Goal: Register for event/course

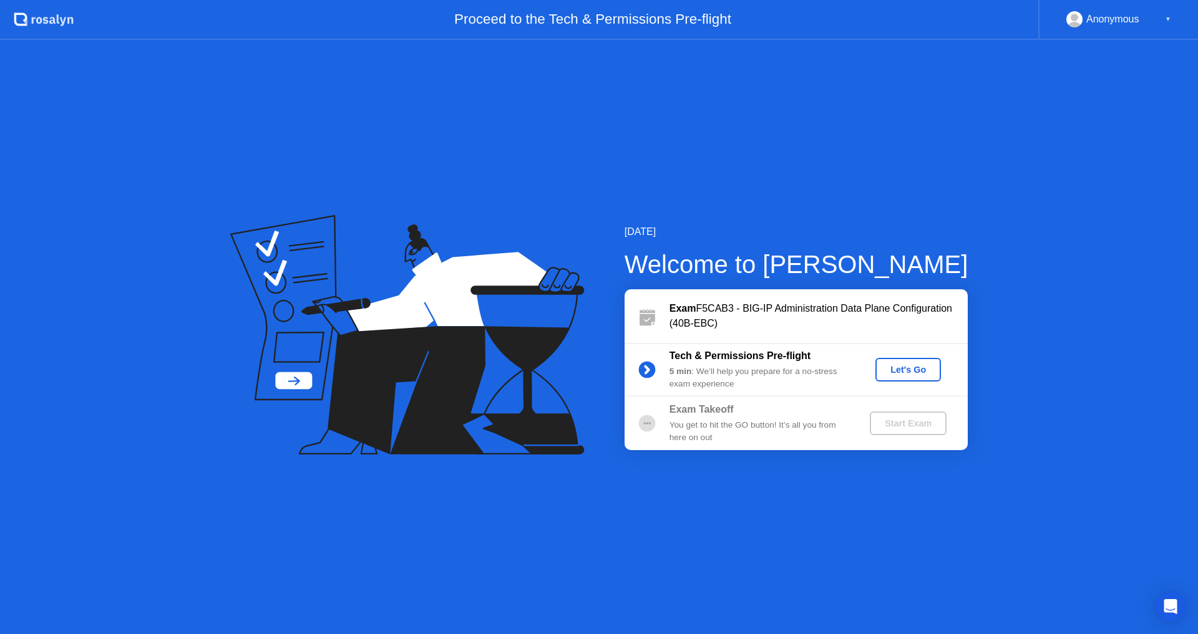
click at [913, 367] on div "Let's Go" at bounding box center [908, 370] width 56 height 10
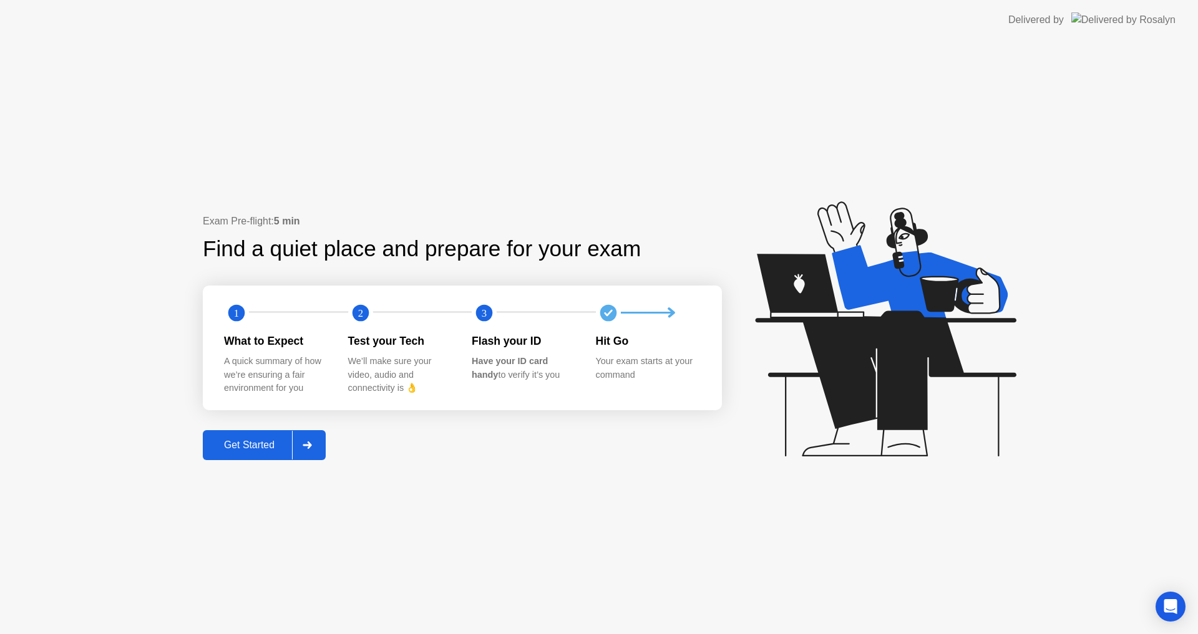
click at [304, 440] on div at bounding box center [307, 445] width 30 height 29
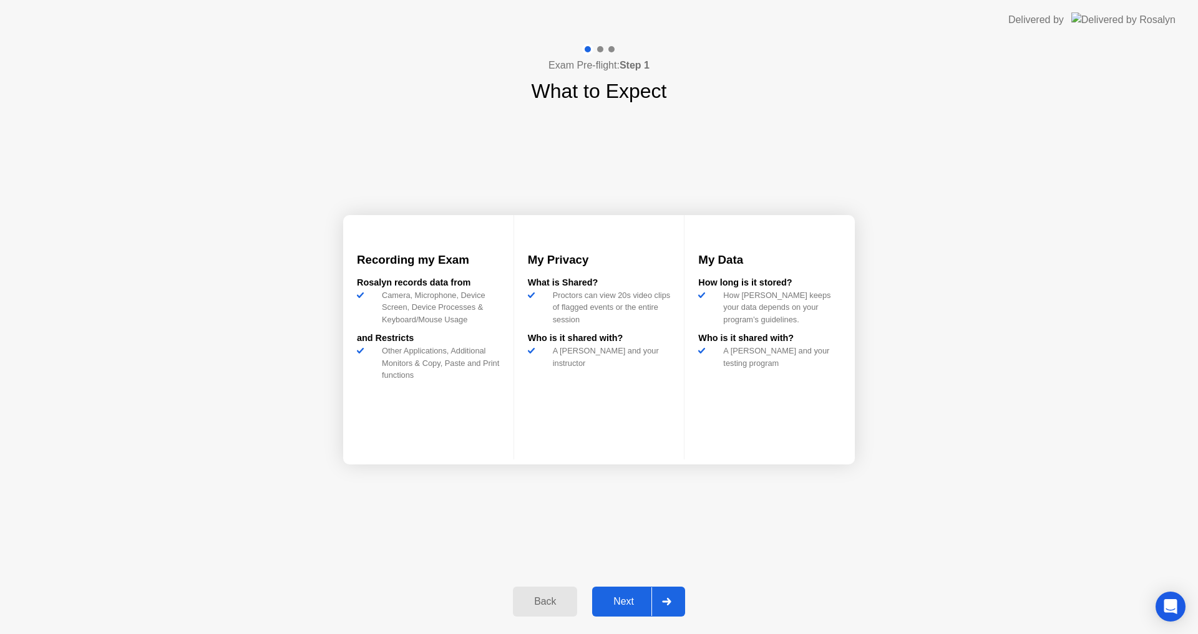
click at [629, 604] on div "Next" at bounding box center [624, 601] width 56 height 11
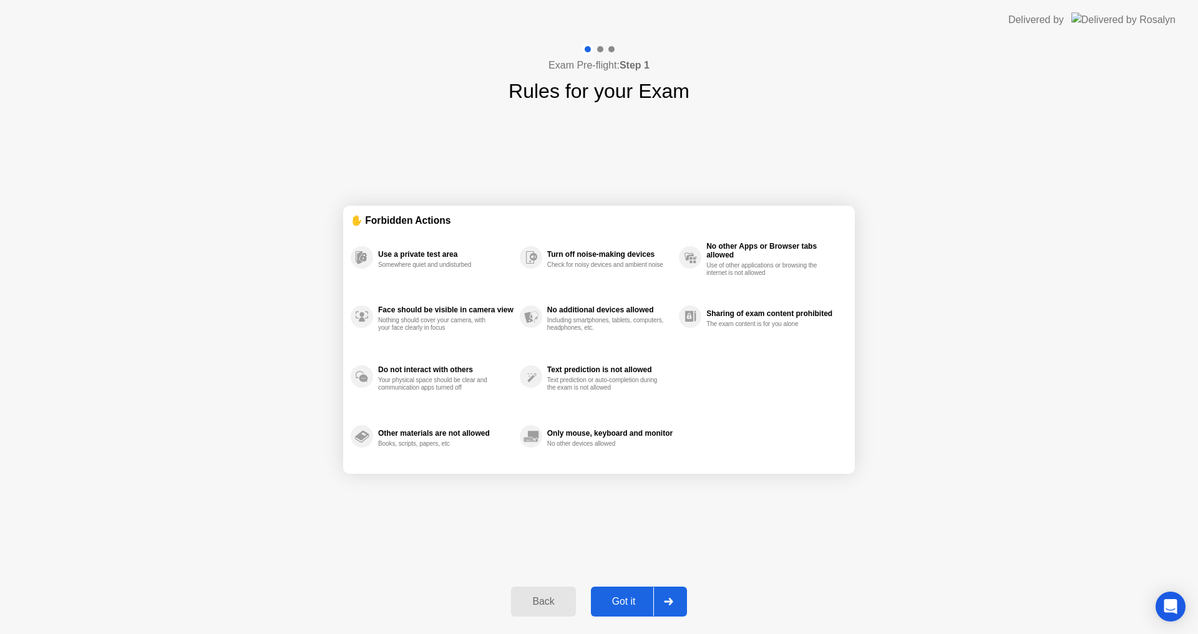
click at [637, 603] on div "Got it" at bounding box center [623, 601] width 59 height 11
select select "**********"
select select "*******"
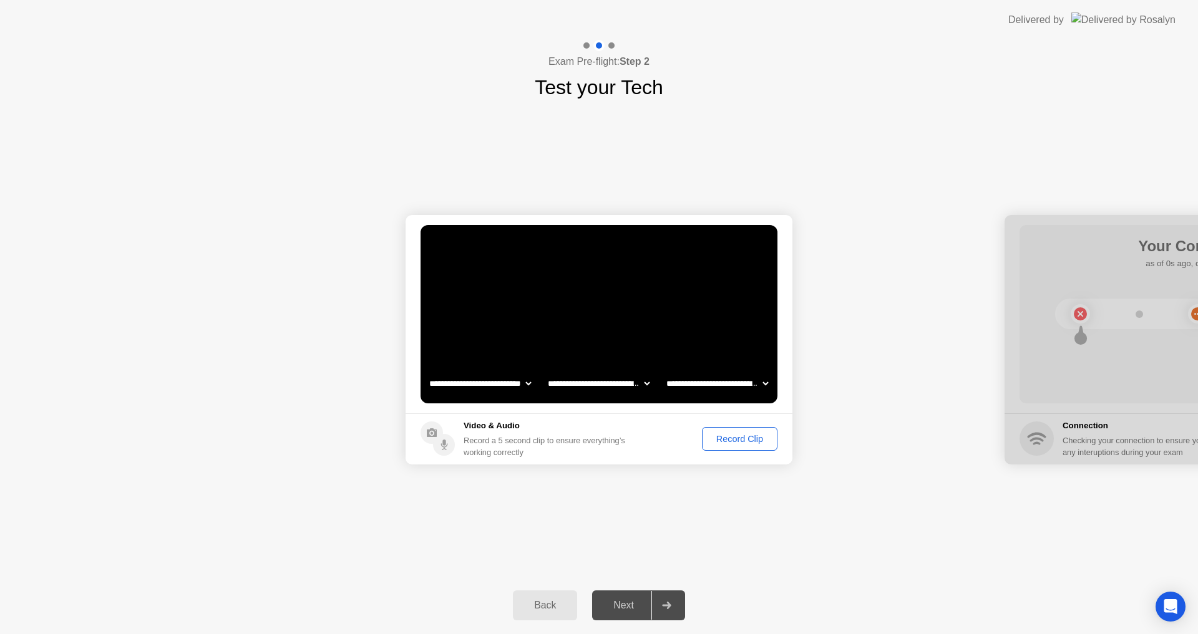
click at [730, 435] on div "Record Clip" at bounding box center [739, 439] width 67 height 10
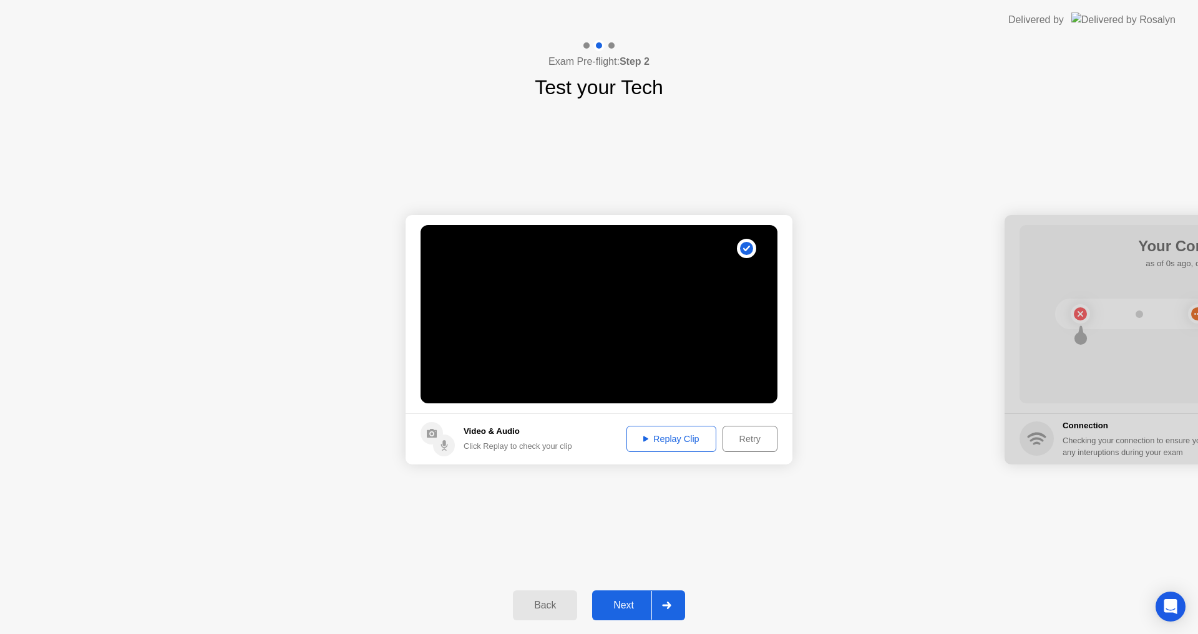
click at [659, 435] on div "Replay Clip" at bounding box center [671, 439] width 81 height 10
click at [750, 438] on div "Retry" at bounding box center [750, 439] width 46 height 10
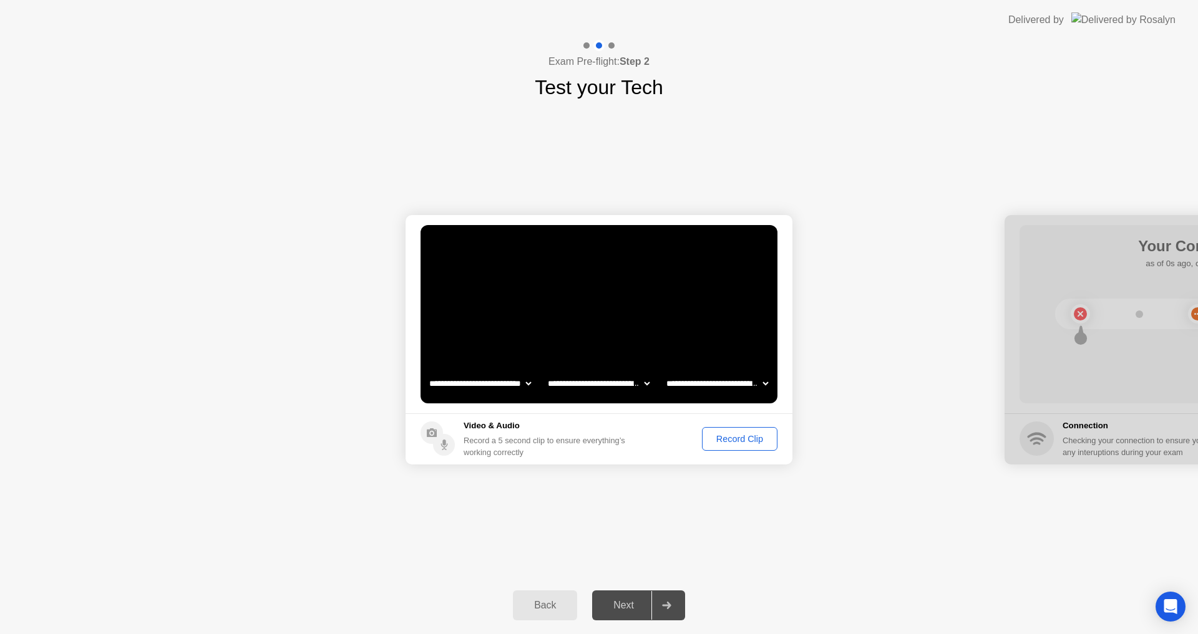
click at [739, 439] on div "Record Clip" at bounding box center [739, 439] width 67 height 10
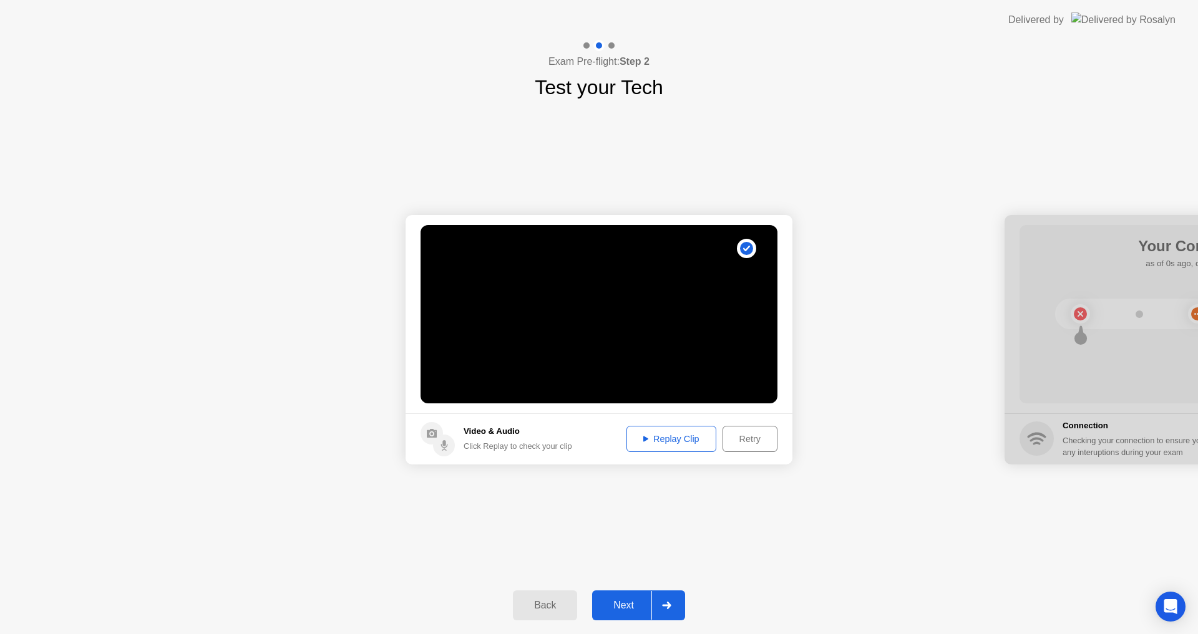
click at [650, 447] on button "Replay Clip" at bounding box center [671, 439] width 90 height 26
click at [626, 611] on div "Next" at bounding box center [624, 605] width 56 height 11
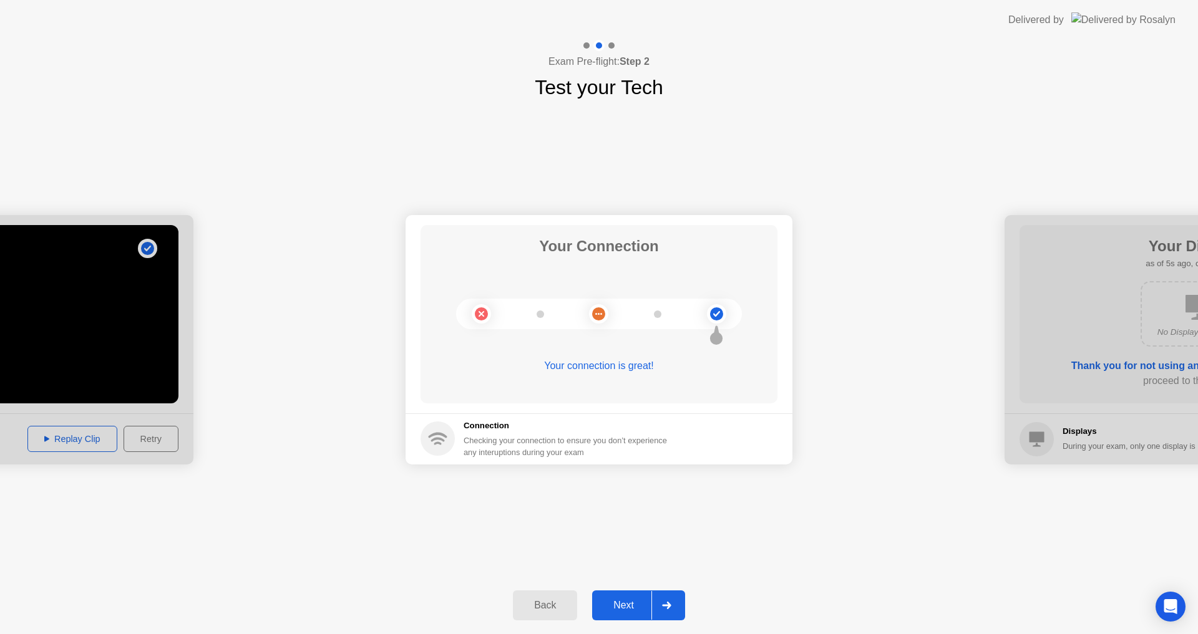
click at [621, 608] on div "Next" at bounding box center [624, 605] width 56 height 11
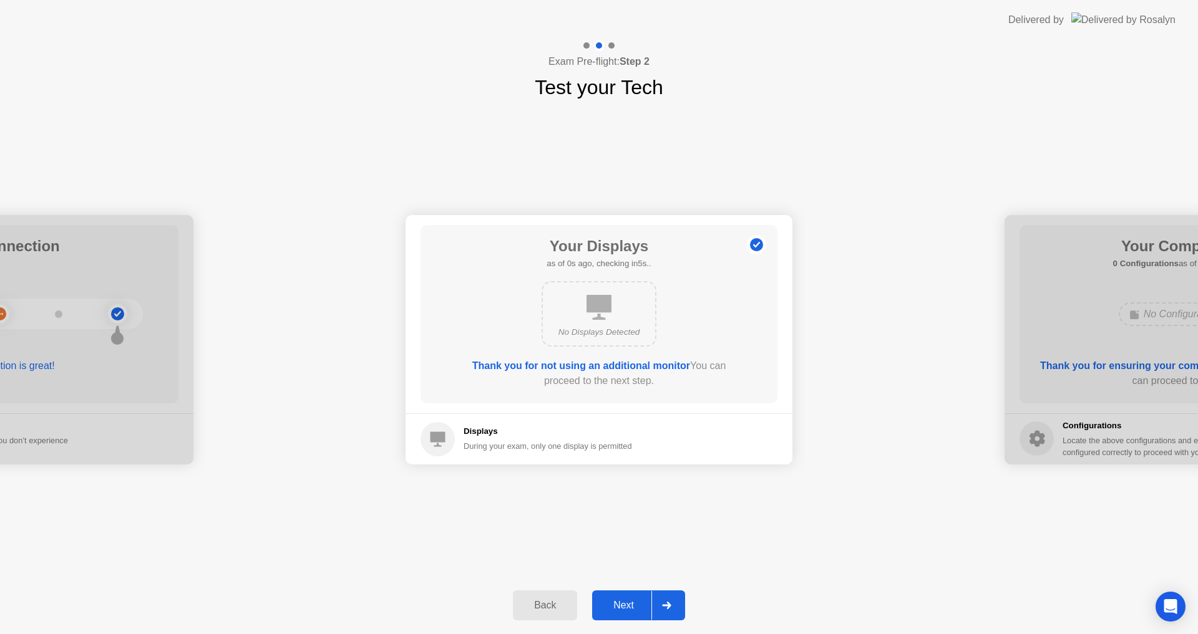
click at [621, 608] on div "Next" at bounding box center [624, 605] width 56 height 11
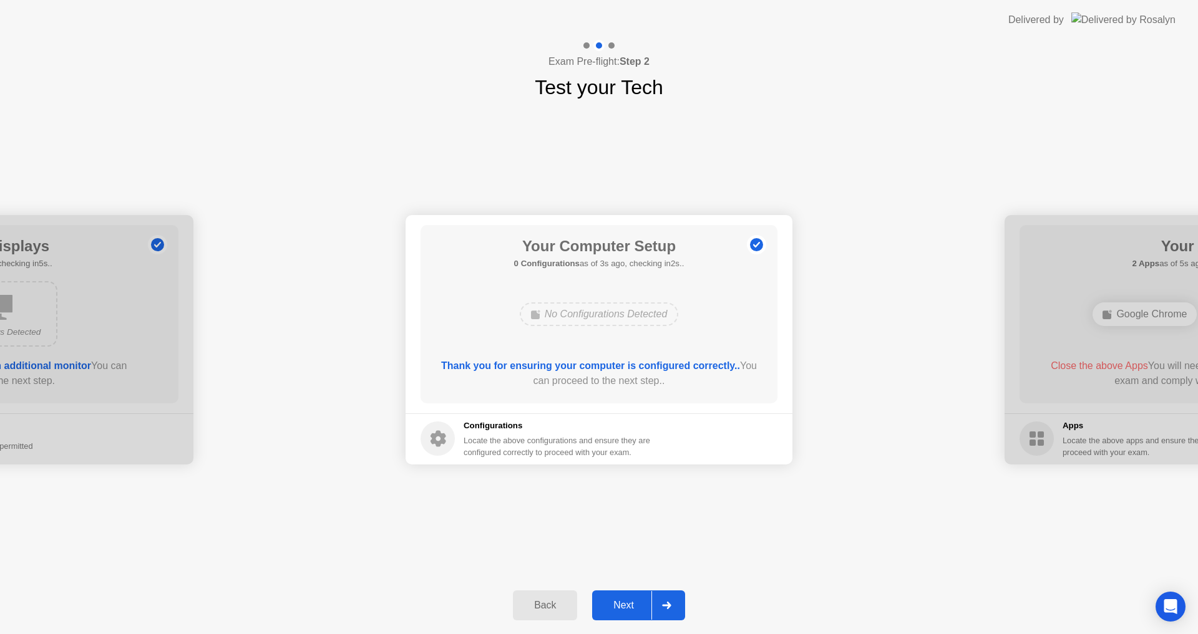
click at [621, 608] on div "Next" at bounding box center [624, 605] width 56 height 11
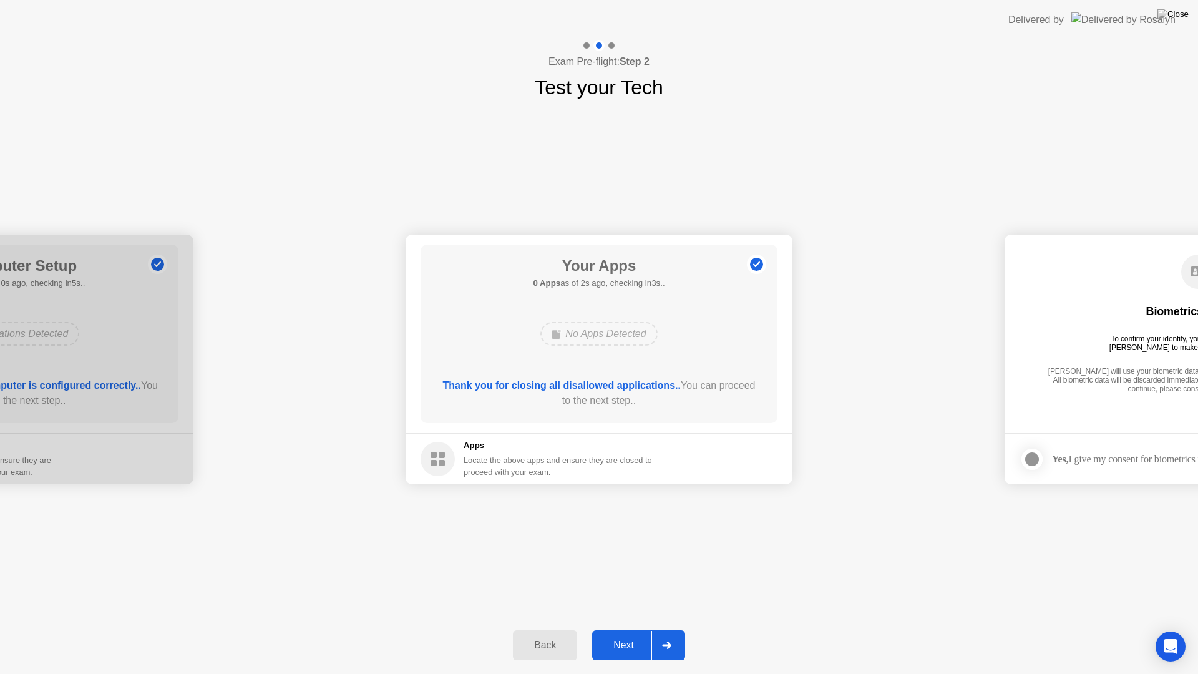
click at [629, 634] on div "Next" at bounding box center [624, 644] width 56 height 11
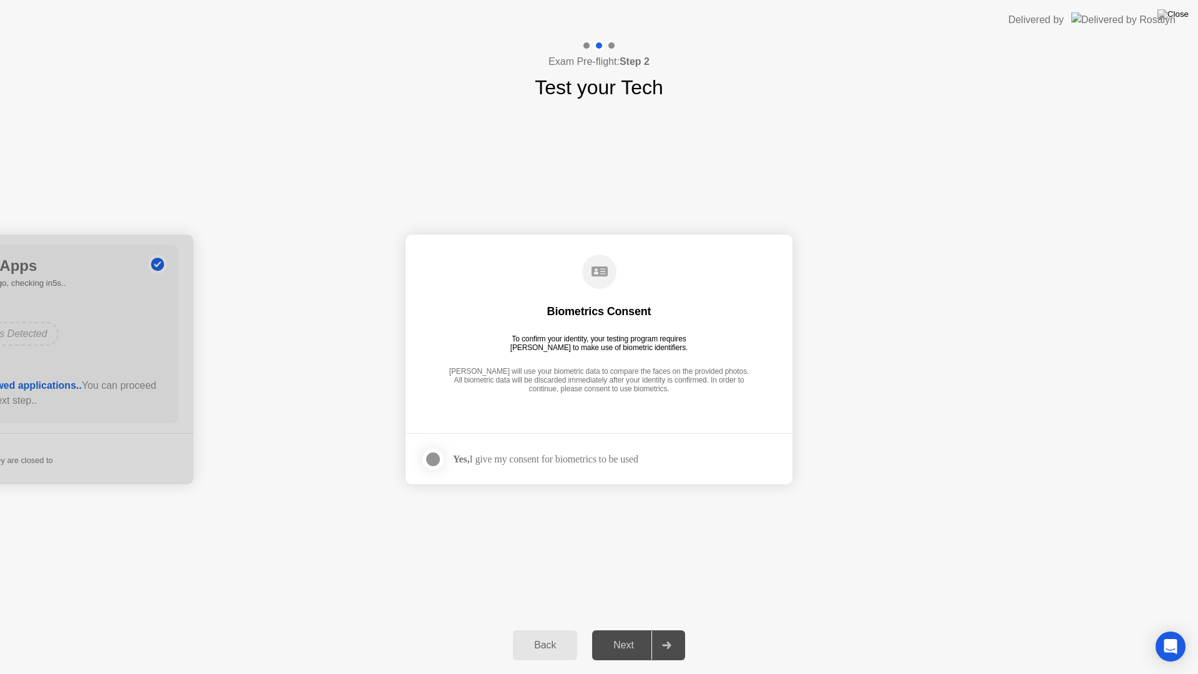
click at [433, 455] on div at bounding box center [432, 459] width 15 height 15
click at [626, 634] on div "Next" at bounding box center [624, 644] width 56 height 11
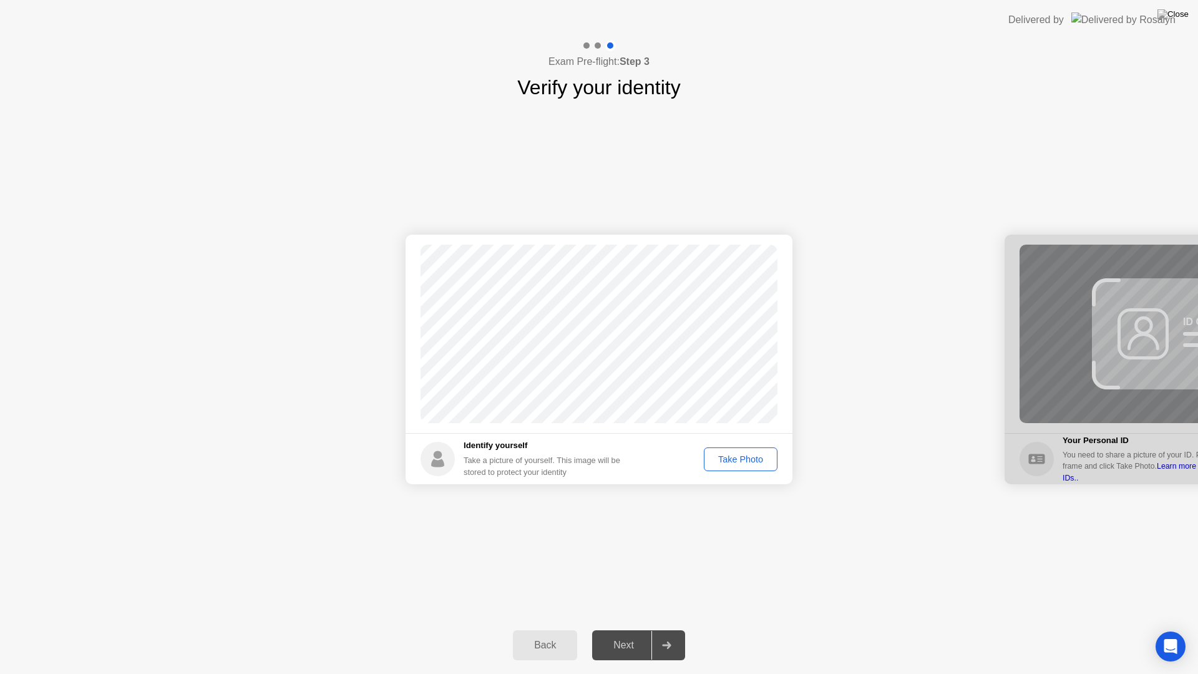
click at [722, 462] on div "Take Photo" at bounding box center [740, 459] width 65 height 10
click at [622, 634] on div "Next" at bounding box center [624, 644] width 56 height 11
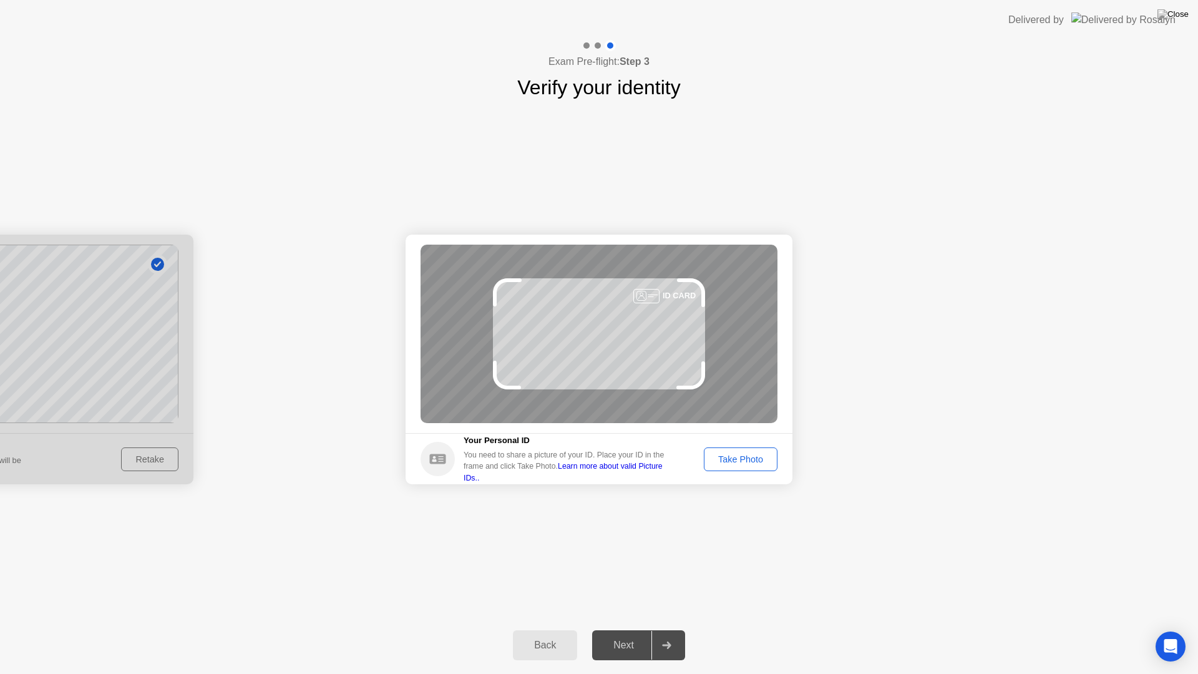
click at [729, 464] on div "Take Photo" at bounding box center [740, 459] width 65 height 10
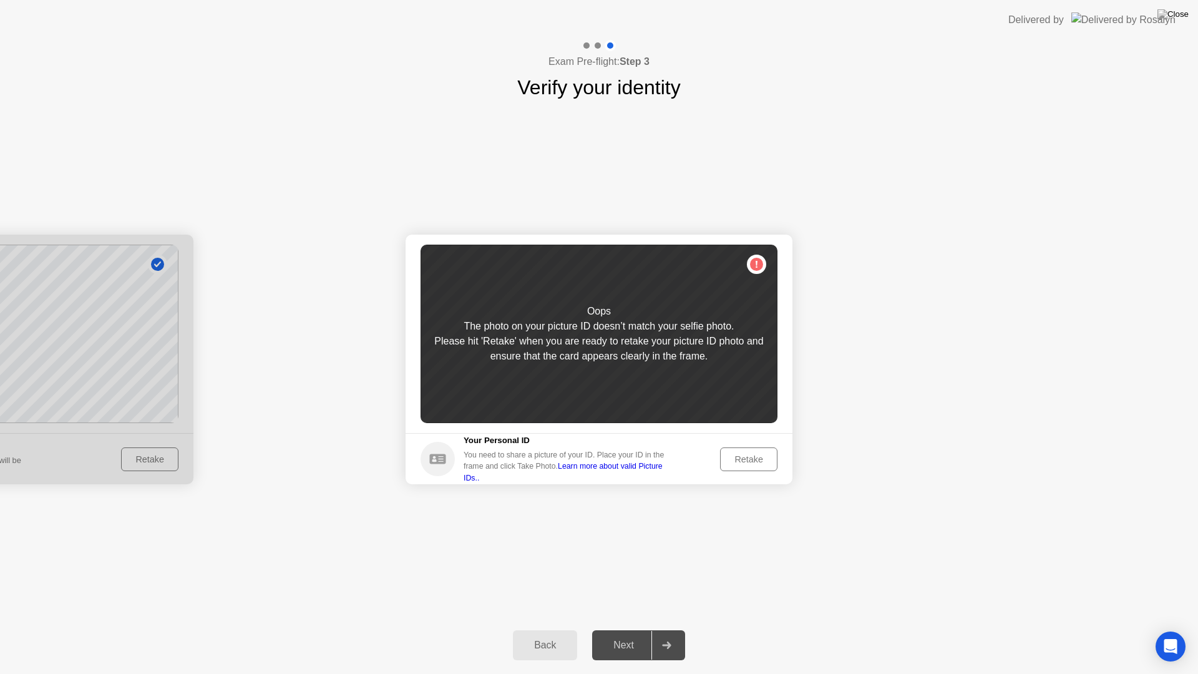
click at [744, 462] on div "Retake" at bounding box center [748, 459] width 49 height 10
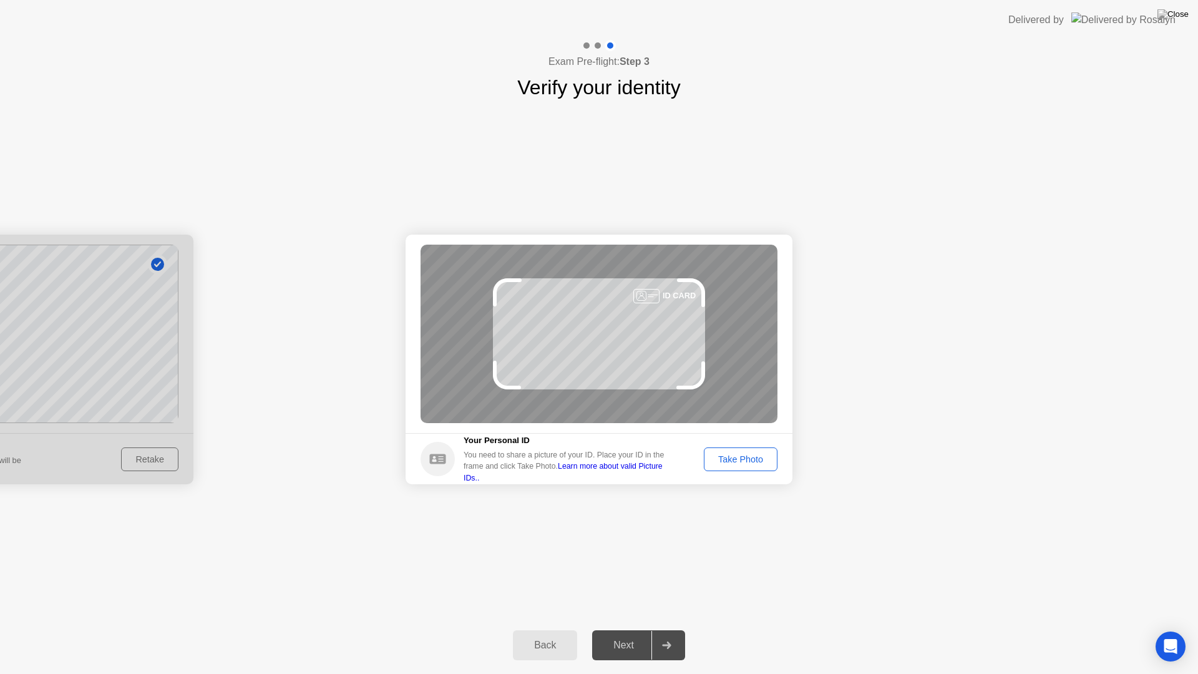
click at [732, 460] on div "Take Photo" at bounding box center [740, 459] width 65 height 10
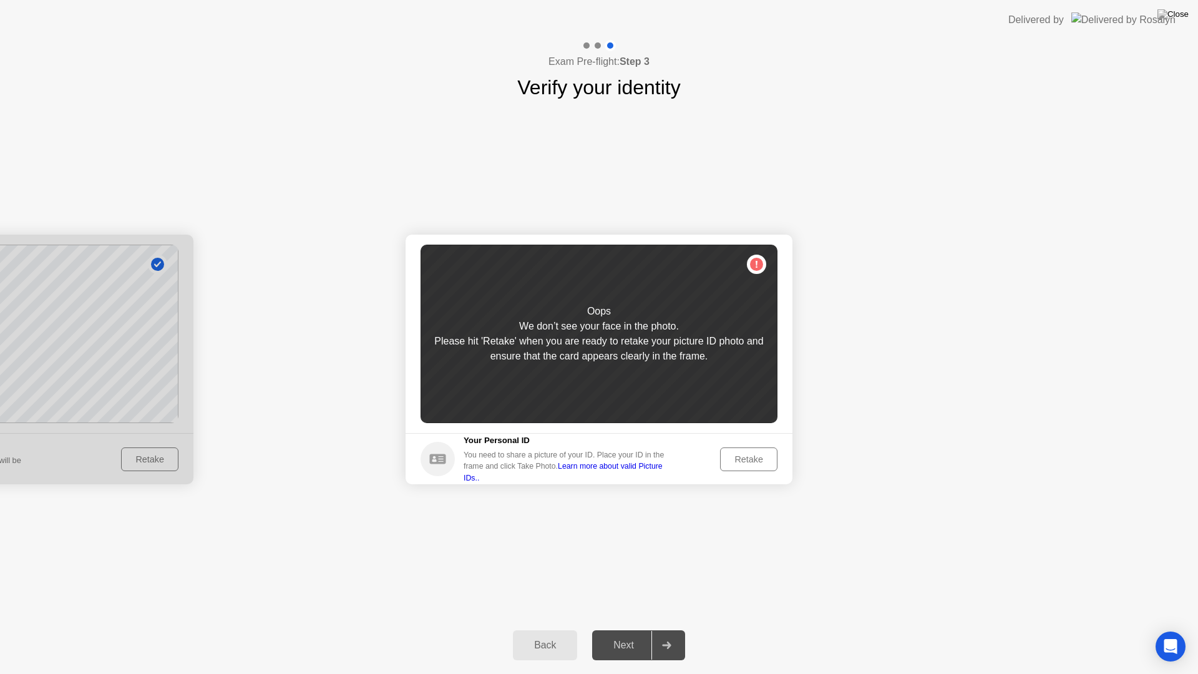
click at [732, 460] on div "Retake" at bounding box center [748, 459] width 49 height 10
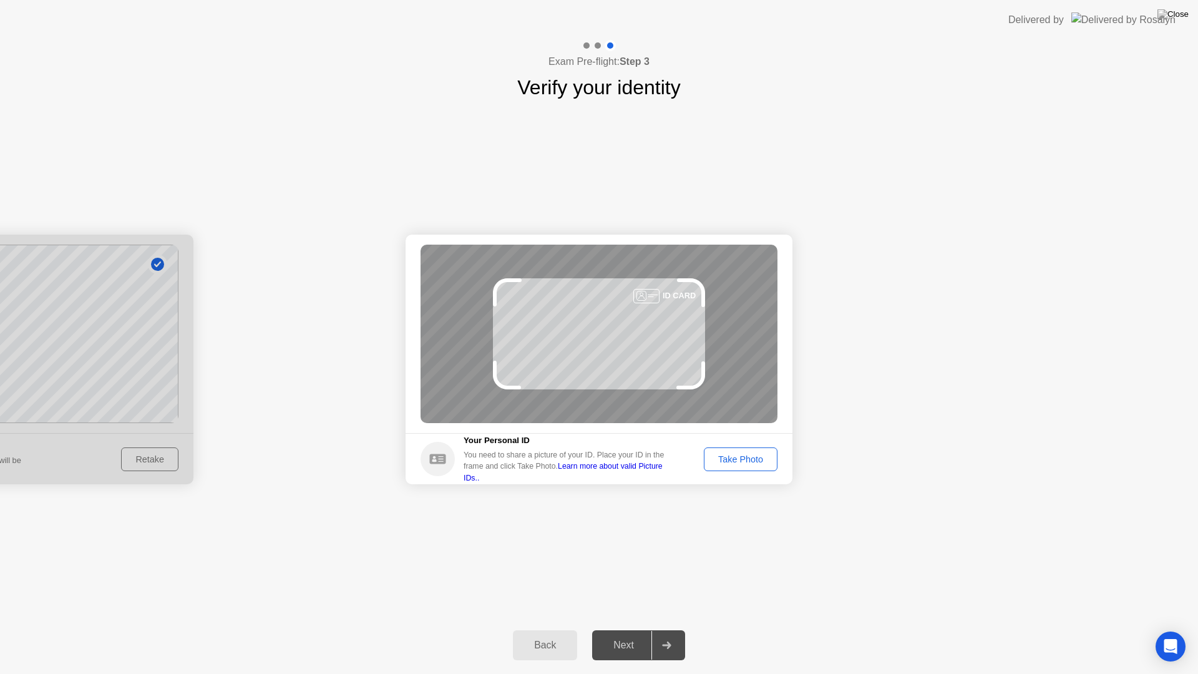
click at [732, 460] on div "Take Photo" at bounding box center [740, 459] width 65 height 10
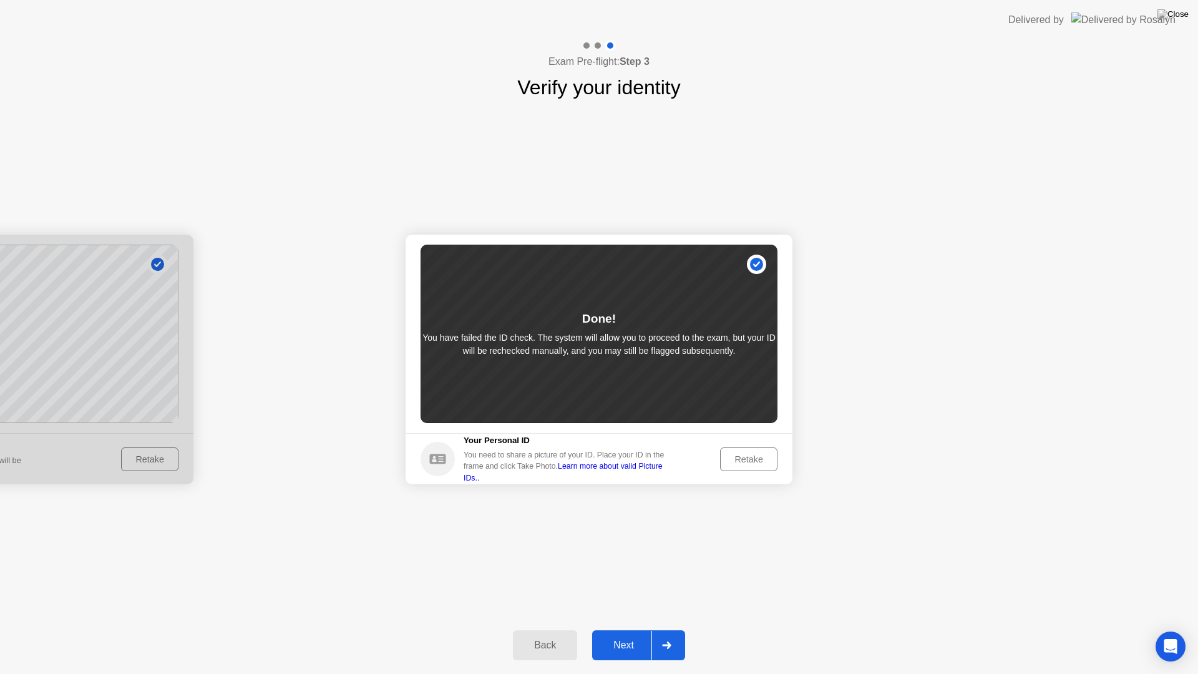
click at [743, 462] on div "Retake" at bounding box center [748, 459] width 49 height 10
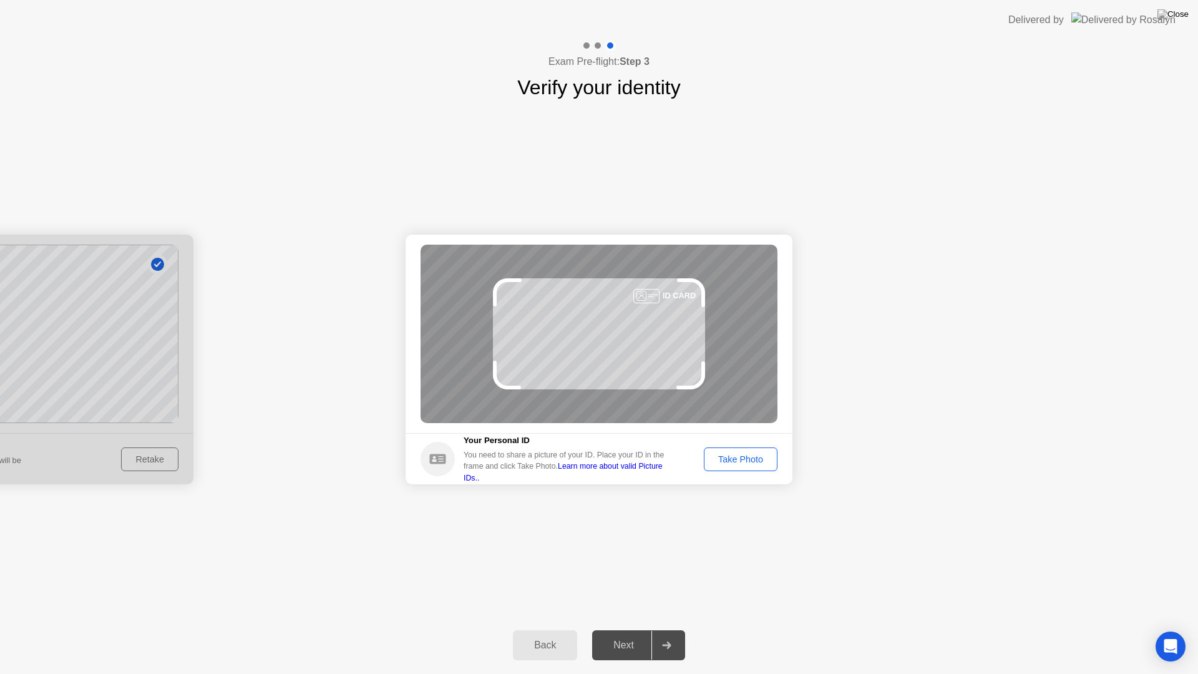
click at [743, 462] on div "Take Photo" at bounding box center [740, 459] width 65 height 10
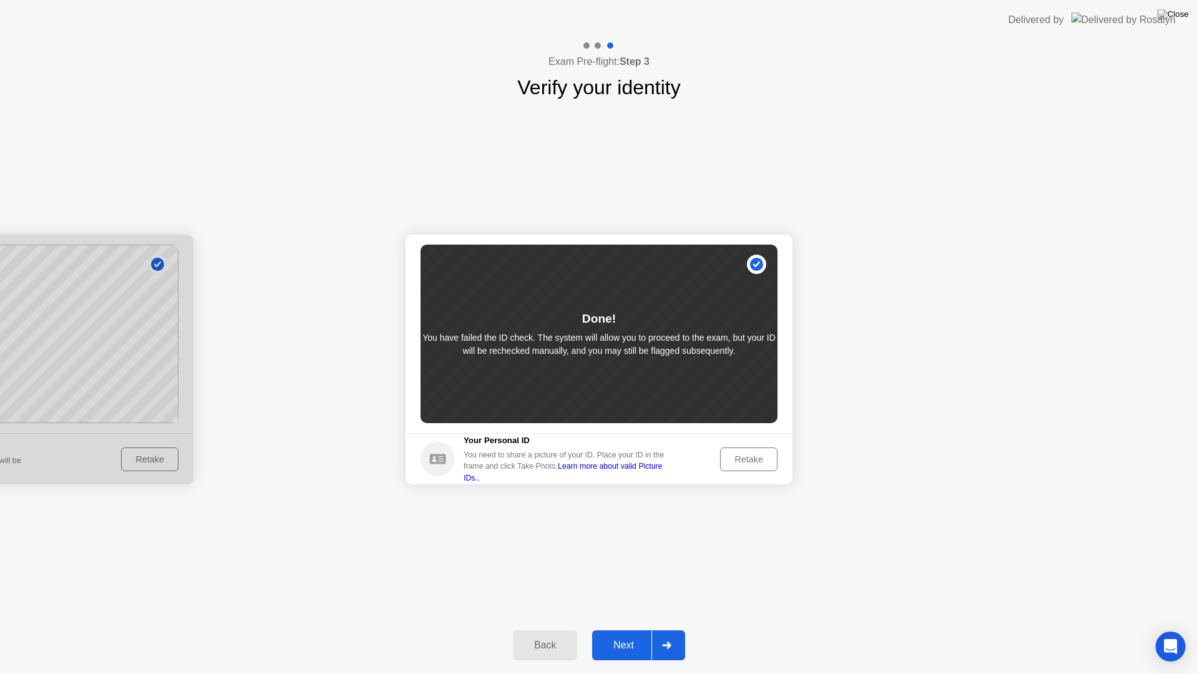
click at [622, 634] on div "Next" at bounding box center [624, 644] width 56 height 11
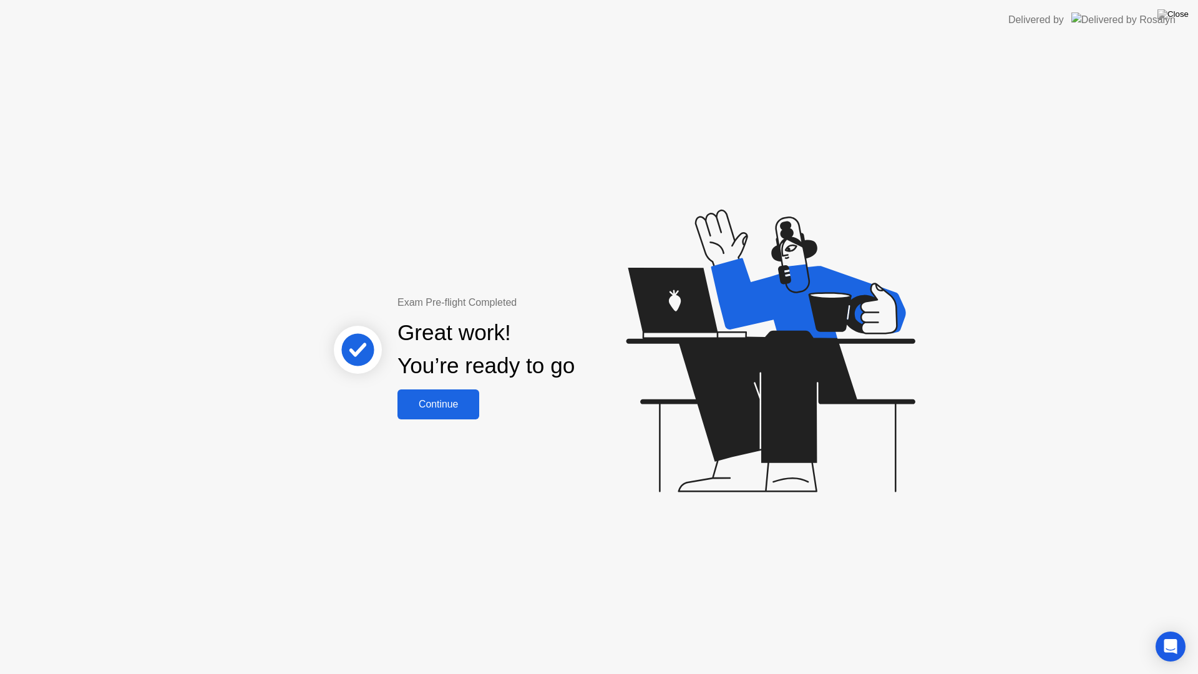
click at [429, 400] on div "Continue" at bounding box center [438, 404] width 74 height 11
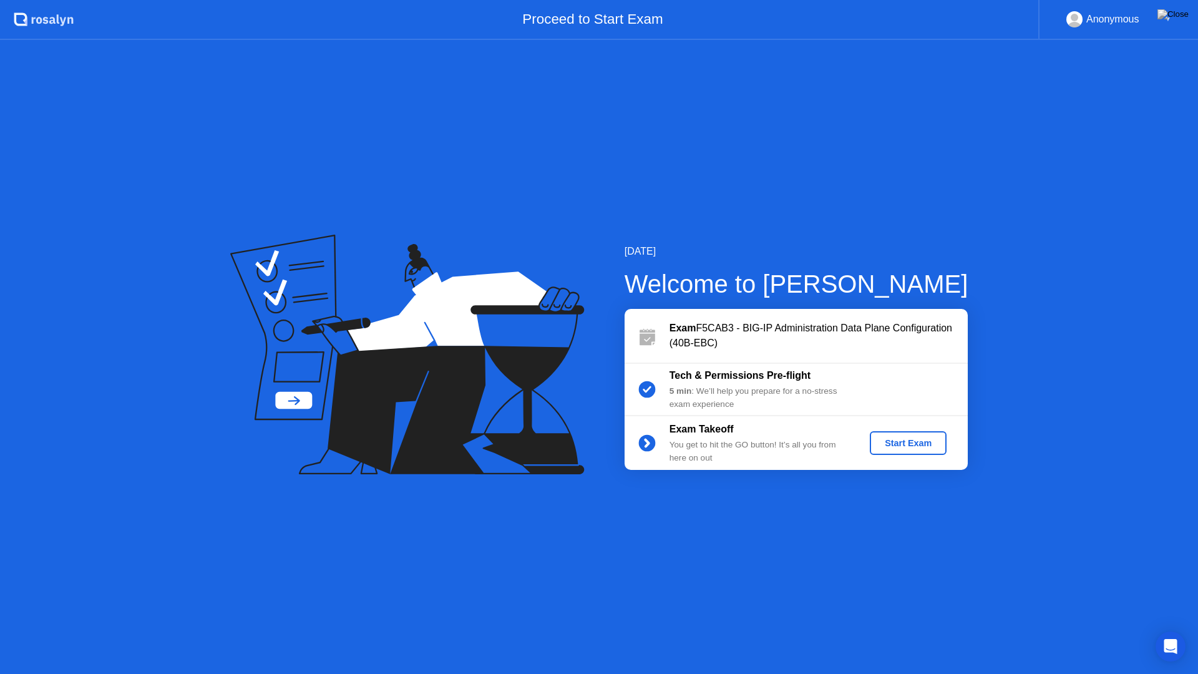
click at [651, 438] on circle at bounding box center [646, 443] width 17 height 17
click at [901, 440] on div "Start Exam" at bounding box center [907, 443] width 67 height 10
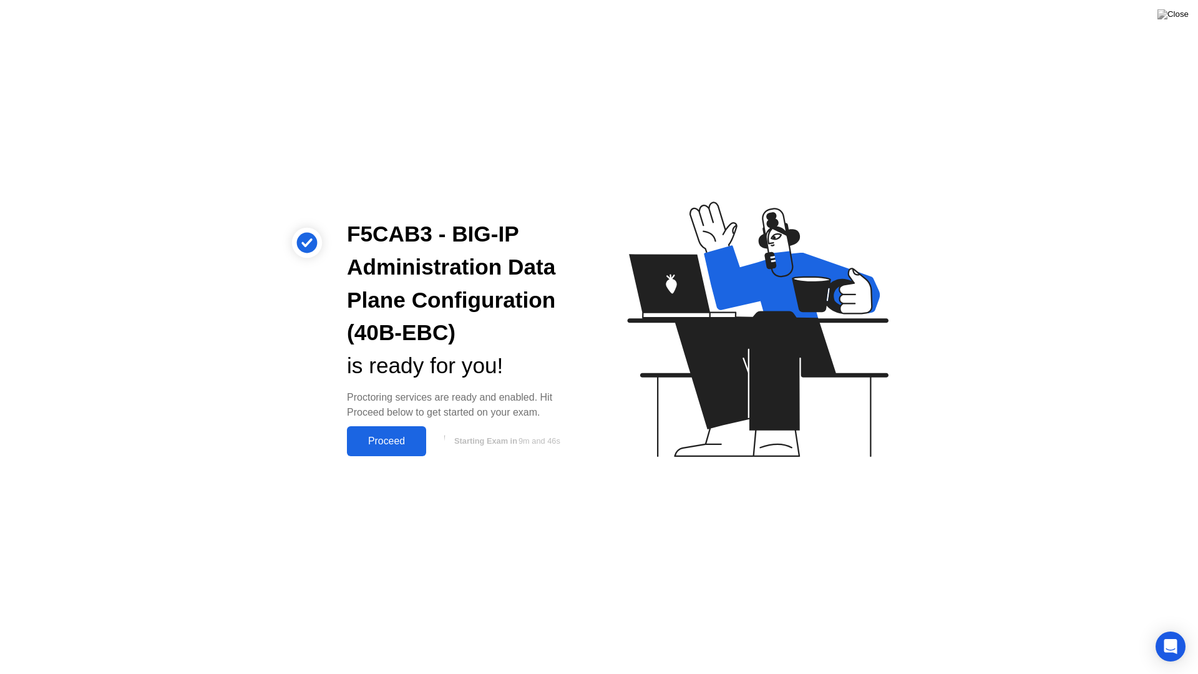
click at [395, 440] on div "Proceed" at bounding box center [387, 440] width 72 height 11
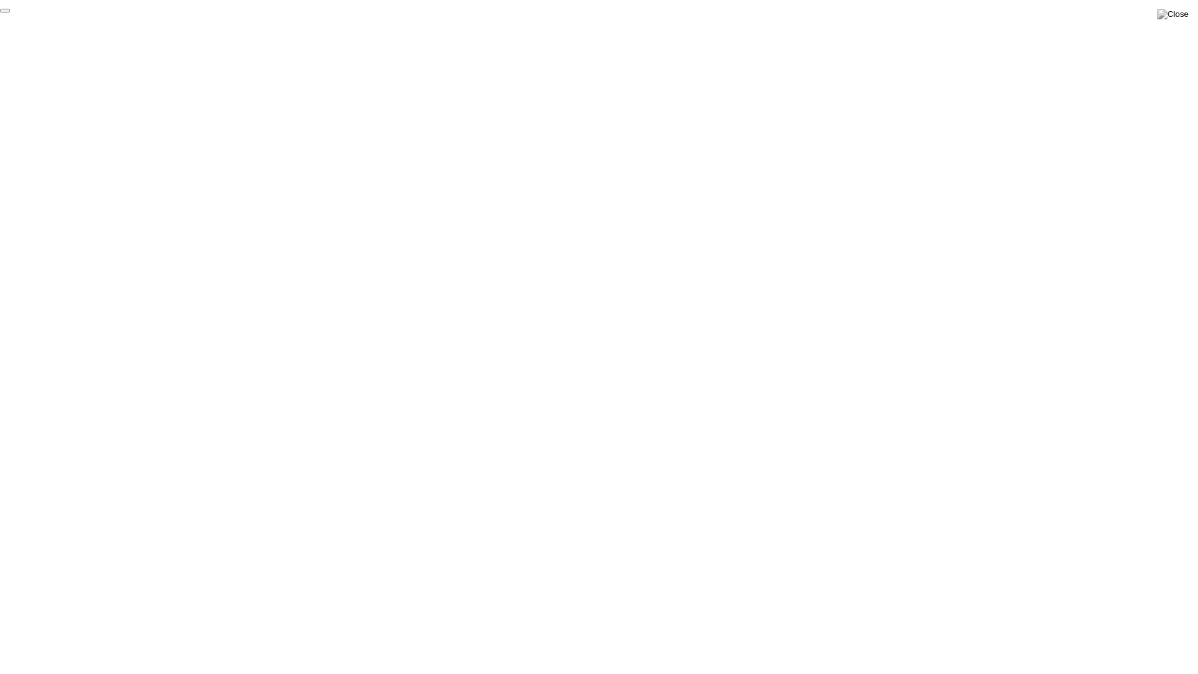
click div "End Proctoring Session"
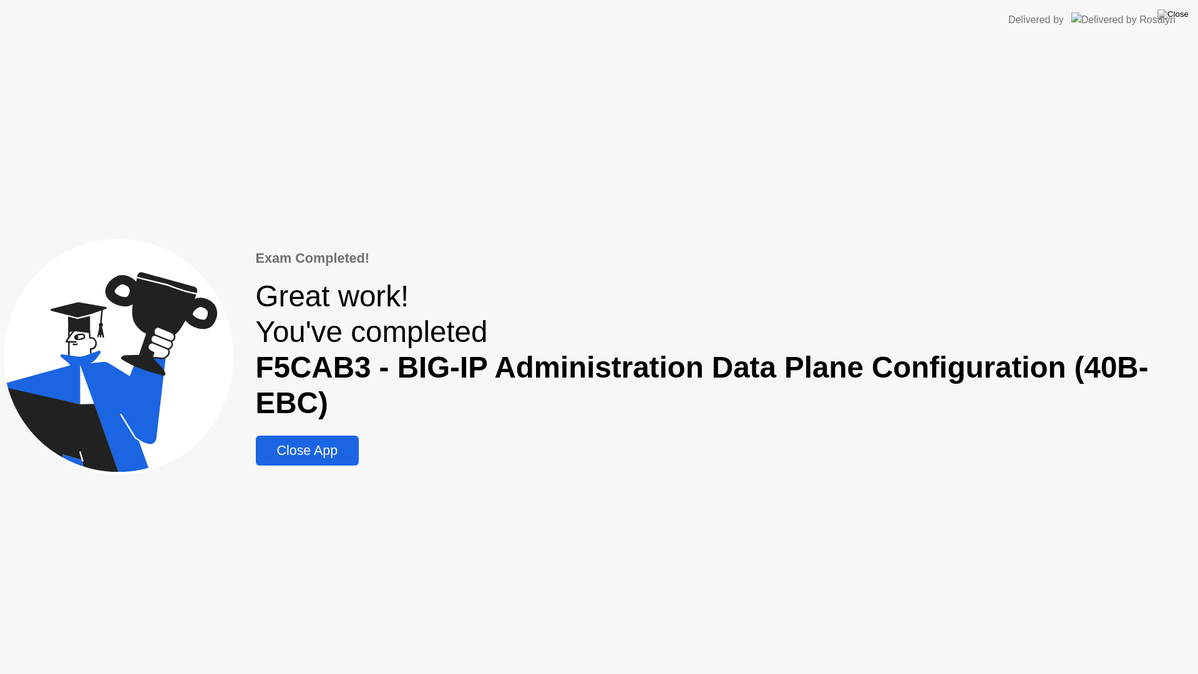
click at [320, 458] on div "Close App" at bounding box center [306, 451] width 95 height 16
